Goal: Find specific page/section: Find specific page/section

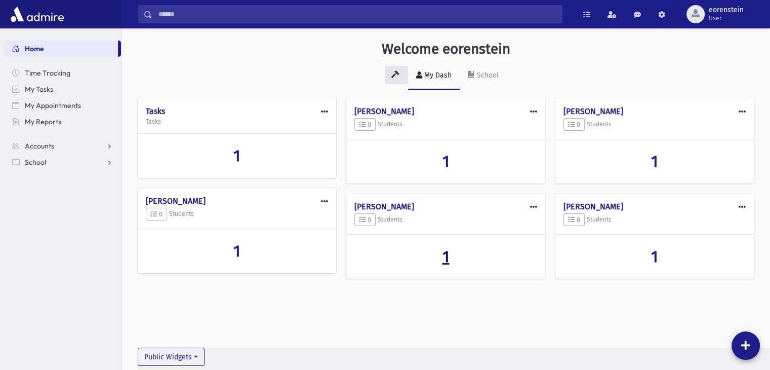
click at [446, 256] on span "1" at bounding box center [445, 256] width 7 height 19
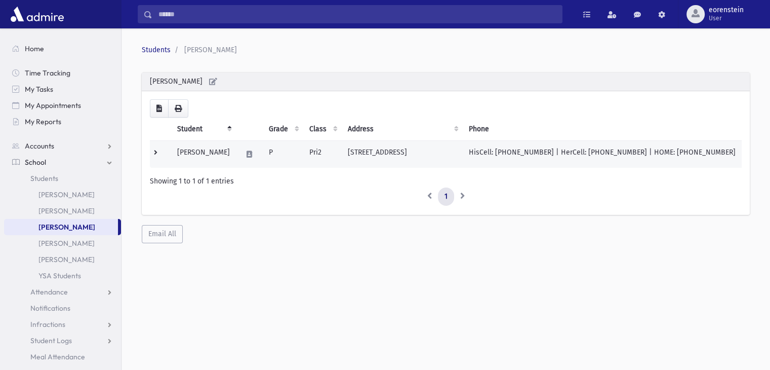
click at [213, 149] on td "[PERSON_NAME]" at bounding box center [203, 154] width 65 height 27
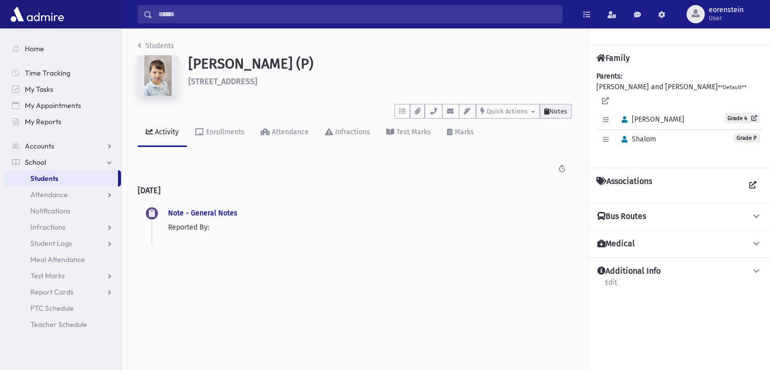
click at [551, 112] on span "Notes" at bounding box center [558, 111] width 18 height 8
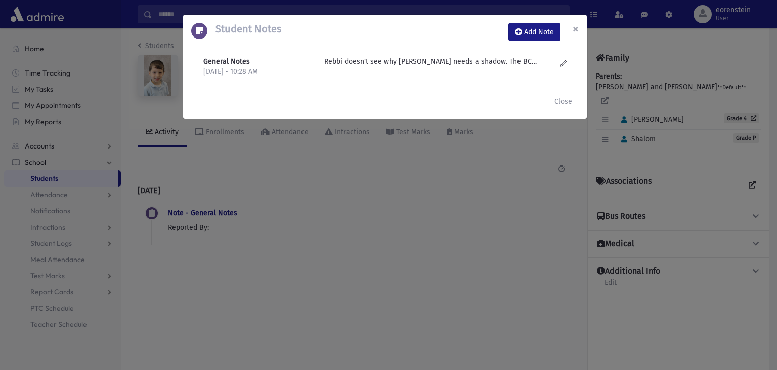
click at [575, 31] on span "×" at bounding box center [576, 29] width 6 height 14
